Goal: Task Accomplishment & Management: Use online tool/utility

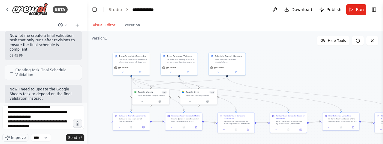
scroll to position [34, 0]
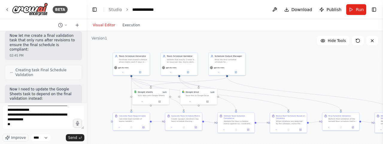
click at [52, 121] on textarea "**********" at bounding box center [43, 117] width 82 height 24
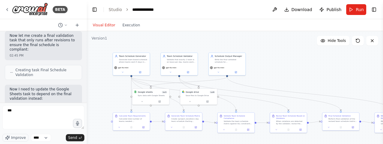
scroll to position [0, 0]
type textarea "*"
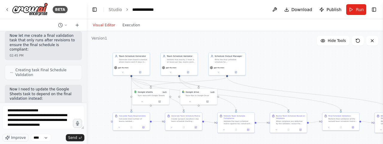
scroll to position [3, 0]
type textarea "**********"
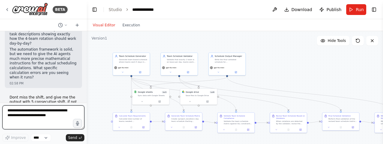
scroll to position [12686, 0]
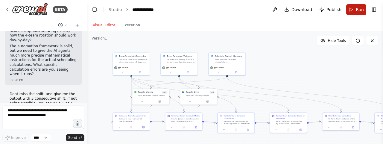
click at [356, 11] on button "Run" at bounding box center [356, 9] width 20 height 11
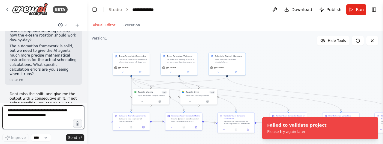
click at [25, 119] on textarea at bounding box center [43, 117] width 82 height 24
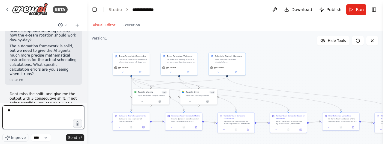
type textarea "*"
type textarea "**********"
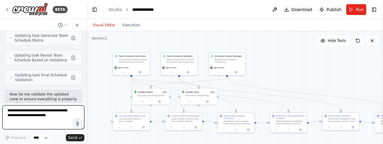
scroll to position [12950, 0]
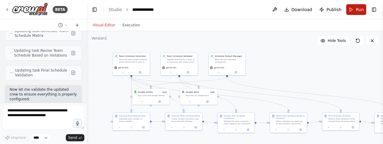
click at [354, 10] on button "Run" at bounding box center [356, 9] width 20 height 11
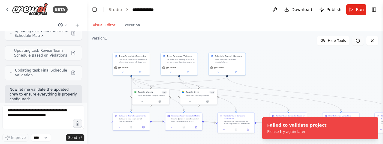
click at [358, 40] on icon at bounding box center [358, 40] width 5 height 5
click at [356, 40] on icon at bounding box center [358, 40] width 5 height 5
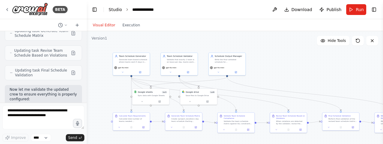
click at [116, 10] on link "Studio" at bounding box center [115, 9] width 13 height 5
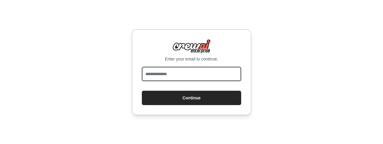
click at [208, 78] on input "email" at bounding box center [191, 74] width 99 height 14
type input "**********"
click at [142, 91] on button "Continue" at bounding box center [191, 98] width 99 height 14
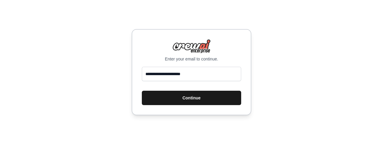
click at [193, 100] on button "Continue" at bounding box center [191, 98] width 99 height 14
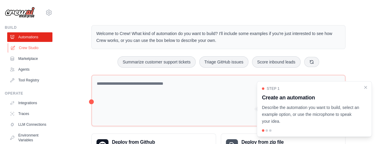
click at [32, 45] on link "Crew Studio" at bounding box center [30, 48] width 45 height 10
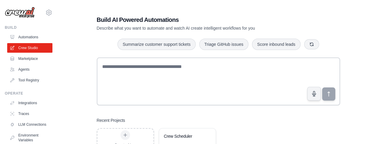
scroll to position [26, 0]
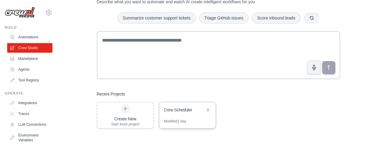
click at [184, 110] on div "Crew Scheduler" at bounding box center [184, 110] width 41 height 6
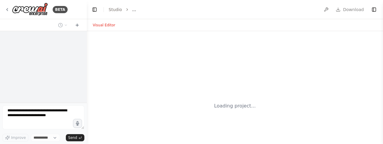
select select "****"
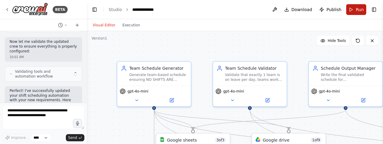
click at [353, 9] on button "Run" at bounding box center [356, 9] width 20 height 11
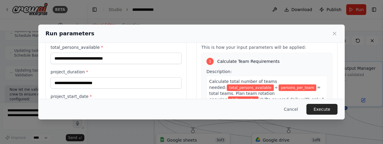
scroll to position [20, 0]
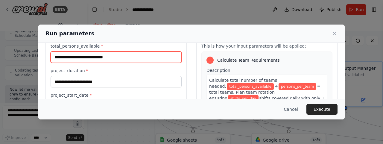
click at [117, 53] on input "total_persons_available *" at bounding box center [116, 56] width 131 height 11
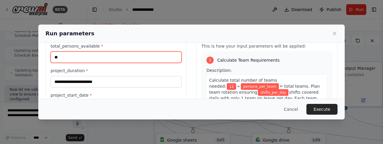
type input "**"
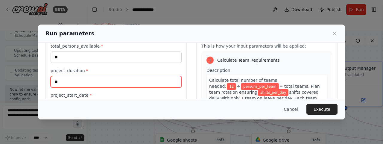
type input "**"
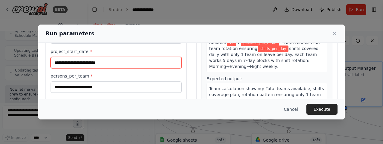
scroll to position [59, 0]
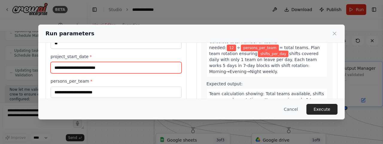
click at [126, 70] on input "project_start_date *" at bounding box center [116, 67] width 131 height 11
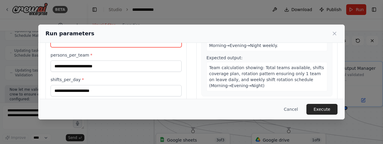
scroll to position [80, 0]
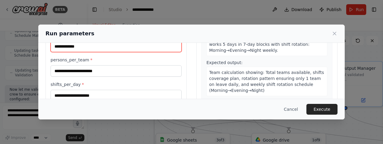
type input "**********"
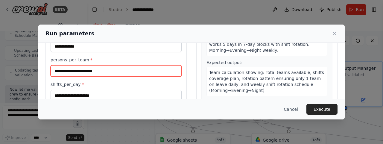
click at [119, 68] on input "persons_per_team *" at bounding box center [116, 70] width 131 height 11
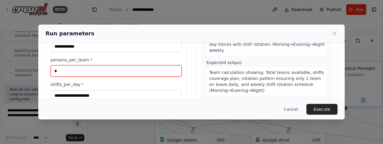
type input "*"
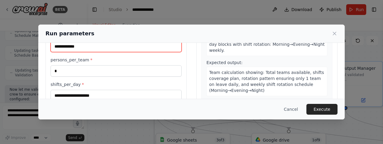
click at [125, 48] on input "**********" at bounding box center [116, 46] width 131 height 11
type input "**********"
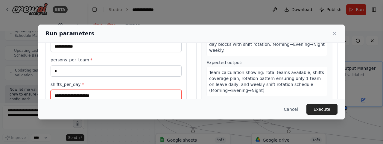
click at [97, 94] on input "shifts_per_day *" at bounding box center [116, 95] width 131 height 11
type input "*"
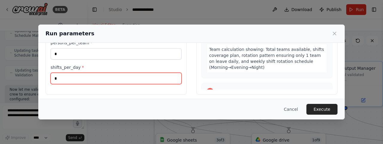
scroll to position [99, 0]
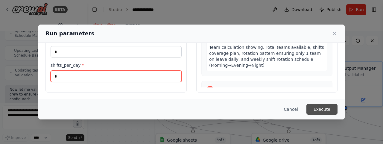
type input "*"
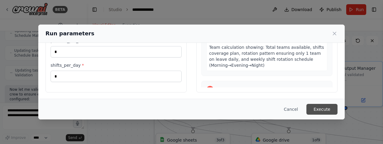
click at [323, 110] on button "Execute" at bounding box center [322, 109] width 31 height 11
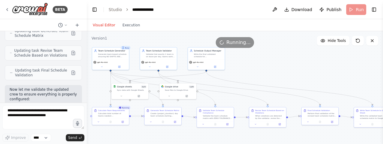
drag, startPoint x: 366, startPoint y: 85, endPoint x: 267, endPoint y: 68, distance: 100.2
click at [267, 68] on div ".deletable-edge-delete-btn { width: 20px; height: 20px; border: 0px solid #ffff…" at bounding box center [235, 106] width 296 height 150
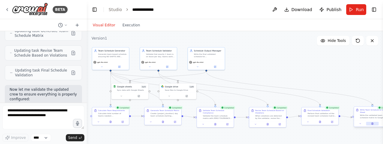
click at [372, 124] on icon at bounding box center [372, 124] width 1 height 2
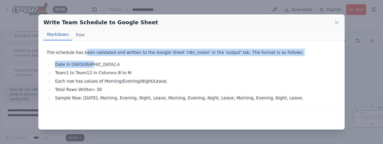
drag, startPoint x: 83, startPoint y: 49, endPoint x: 92, endPoint y: 60, distance: 14.0
click at [92, 60] on div "The schedule has been validated and written to the Google Sheet 'n8n_roster' in…" at bounding box center [192, 75] width 290 height 53
click at [78, 36] on button "Raw" at bounding box center [80, 34] width 16 height 11
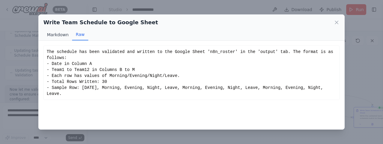
click at [54, 35] on button "Markdown" at bounding box center [57, 34] width 29 height 11
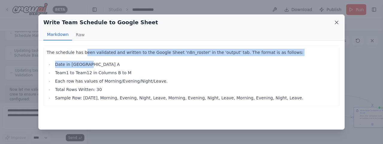
click at [336, 21] on icon at bounding box center [336, 22] width 3 height 3
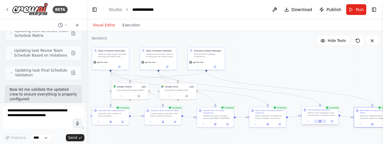
click at [321, 121] on icon at bounding box center [320, 120] width 1 height 1
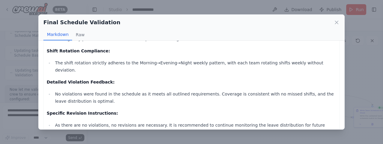
scroll to position [126, 0]
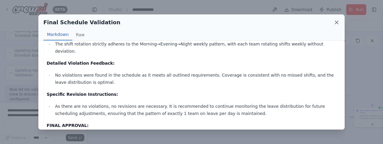
click at [336, 20] on icon at bounding box center [337, 22] width 6 height 6
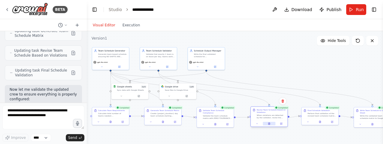
click at [268, 123] on icon at bounding box center [269, 123] width 2 height 2
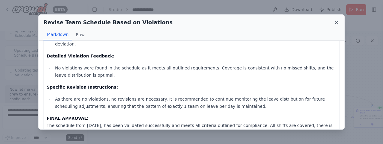
click at [336, 21] on icon at bounding box center [337, 22] width 6 height 6
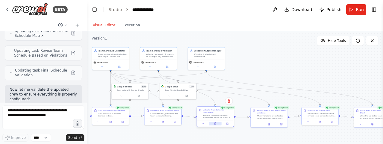
click at [215, 123] on icon at bounding box center [215, 123] width 0 height 0
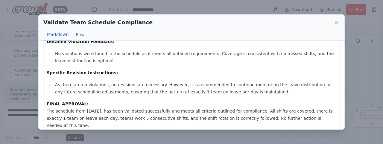
scroll to position [0, 0]
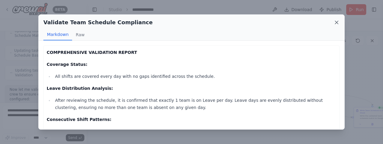
click at [336, 20] on icon at bounding box center [337, 22] width 6 height 6
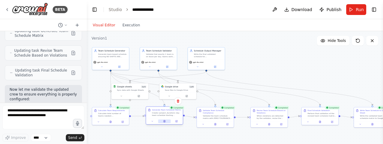
click at [162, 120] on button at bounding box center [164, 121] width 13 height 4
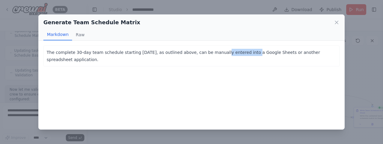
drag, startPoint x: 207, startPoint y: 51, endPoint x: 237, endPoint y: 53, distance: 30.0
click at [237, 53] on p "The complete 30-day team schedule starting September 1, 2025, as outlined above…" at bounding box center [192, 56] width 290 height 14
click at [245, 75] on div "The complete 30-day team schedule starting September 1, 2025, as outlined above…" at bounding box center [192, 85] width 306 height 89
click at [335, 22] on icon at bounding box center [337, 22] width 6 height 6
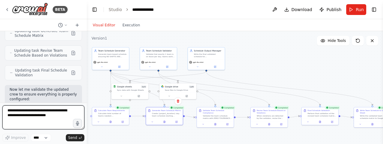
click at [43, 112] on textarea at bounding box center [43, 117] width 82 height 24
type textarea "**********"
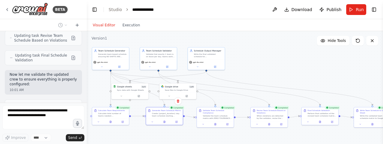
scroll to position [12985, 0]
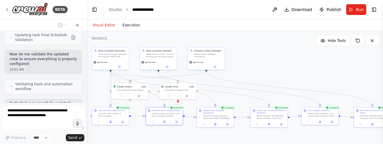
click at [124, 22] on button "Execution" at bounding box center [131, 25] width 25 height 7
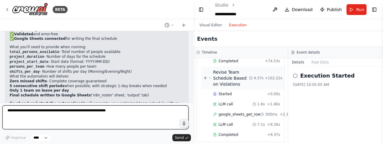
scroll to position [9034, 0]
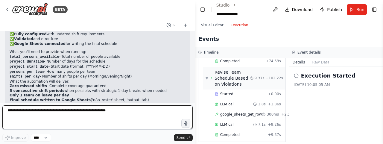
drag, startPoint x: 85, startPoint y: 75, endPoint x: 249, endPoint y: 73, distance: 164.1
click at [249, 73] on div "BETA Hello! I'm the CrewAI assistant. What kind of automation do you want to bu…" at bounding box center [191, 72] width 383 height 144
click at [81, 112] on textarea at bounding box center [97, 117] width 190 height 24
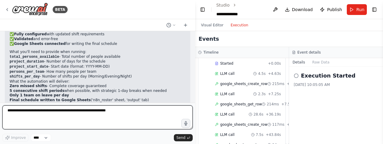
scroll to position [717, 0]
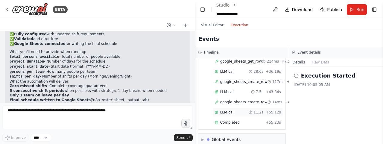
click at [228, 110] on span "LLM call" at bounding box center [227, 112] width 14 height 5
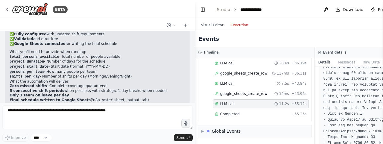
scroll to position [429, 0]
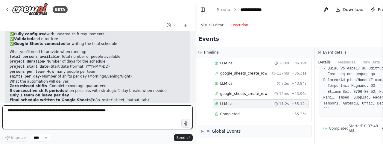
click at [80, 109] on textarea at bounding box center [97, 117] width 190 height 24
type textarea "**********"
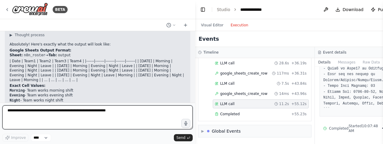
scroll to position [9154, 0]
click at [79, 110] on textarea at bounding box center [97, 117] width 190 height 24
type textarea "**********"
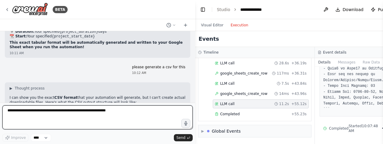
scroll to position [9534, 0]
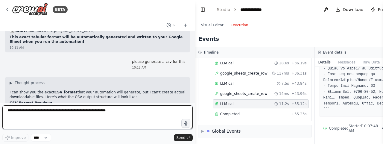
click at [68, 110] on textarea at bounding box center [97, 117] width 190 height 24
type textarea "**********"
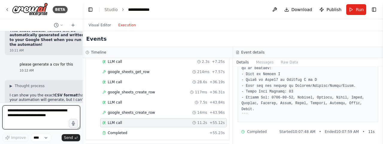
scroll to position [14722, 0]
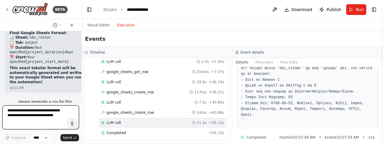
drag, startPoint x: 194, startPoint y: 62, endPoint x: 81, endPoint y: 58, distance: 112.6
click at [81, 58] on div "BETA Hello! I'm the CrewAI assistant. What kind of automation do you want to bu…" at bounding box center [191, 72] width 383 height 144
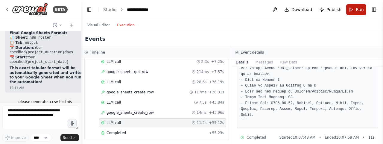
click at [355, 7] on button "Run" at bounding box center [356, 9] width 20 height 11
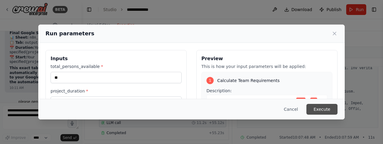
click at [325, 109] on button "Execute" at bounding box center [322, 109] width 31 height 11
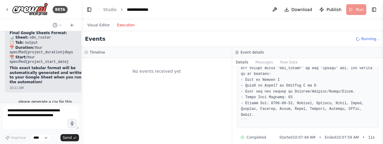
scroll to position [0, 0]
click at [101, 25] on button "Visual Editor" at bounding box center [99, 25] width 30 height 7
